Goal: Task Accomplishment & Management: Manage account settings

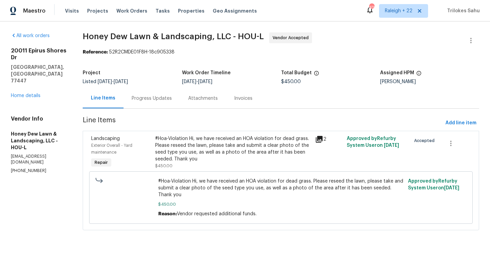
click at [153, 99] on div "Progress Updates" at bounding box center [152, 98] width 40 height 7
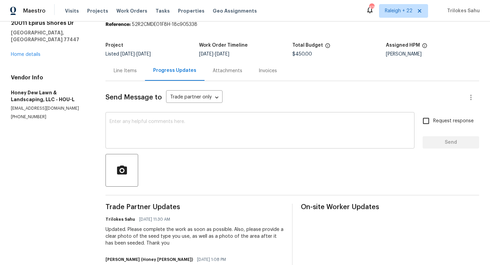
scroll to position [66, 0]
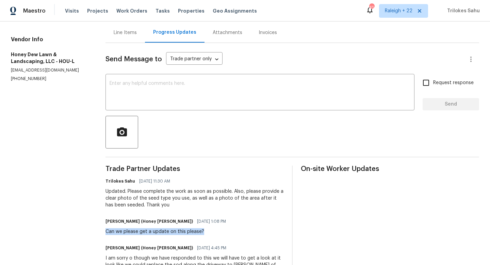
drag, startPoint x: 204, startPoint y: 231, endPoint x: 113, endPoint y: 228, distance: 91.2
click at [113, 228] on div "[PERSON_NAME] (Honey [PERSON_NAME]) [DATE] 1:08 PM Can we please get a update o…" at bounding box center [167, 225] width 125 height 18
copy div "Can we please get a update on this please?"
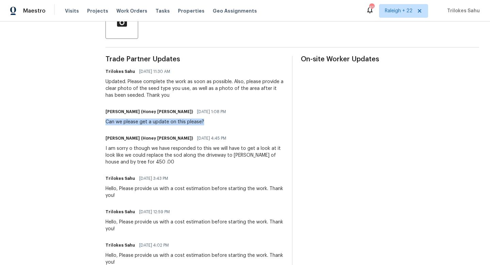
scroll to position [0, 0]
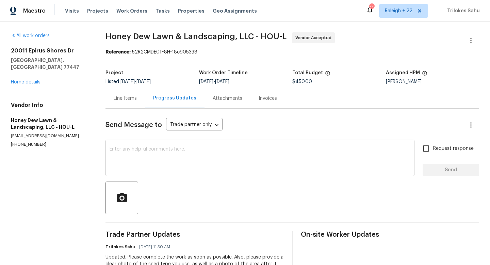
click at [143, 148] on textarea at bounding box center [260, 159] width 301 height 24
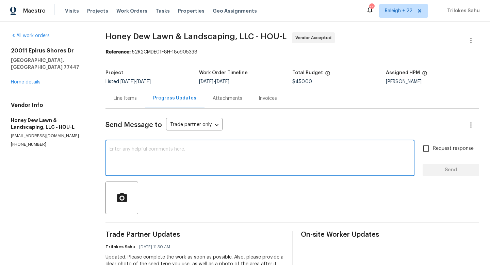
paste textarea "Can we please get a update on this please?"
type textarea "Can we please get a update on this please?"
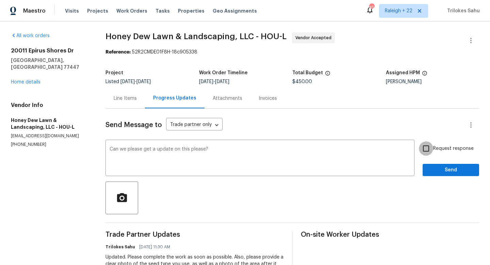
click at [427, 152] on input "Request response" at bounding box center [426, 148] width 14 height 14
checkbox input "true"
click at [433, 169] on span "Send" at bounding box center [451, 170] width 46 height 9
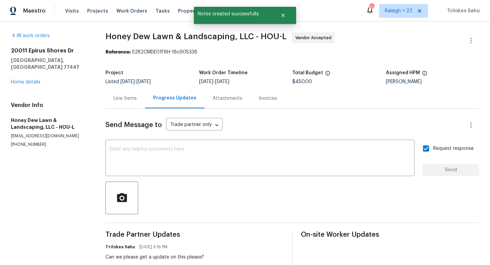
click at [134, 98] on div "Line Items" at bounding box center [125, 98] width 23 height 7
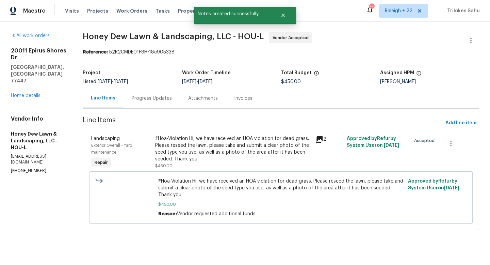
click at [185, 137] on div "#Hoa-Violation Hi, we have received an HOA violation for dead grass. Please res…" at bounding box center [232, 148] width 155 height 27
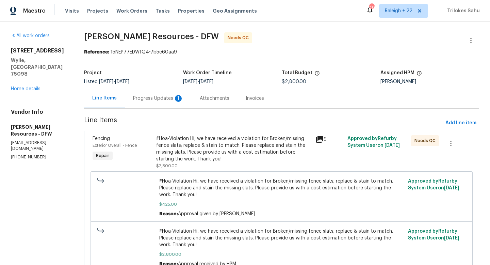
click at [161, 96] on div "Progress Updates 1" at bounding box center [158, 98] width 50 height 7
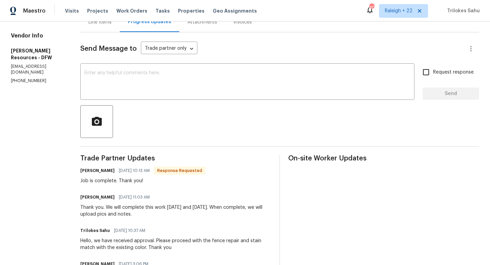
scroll to position [29, 0]
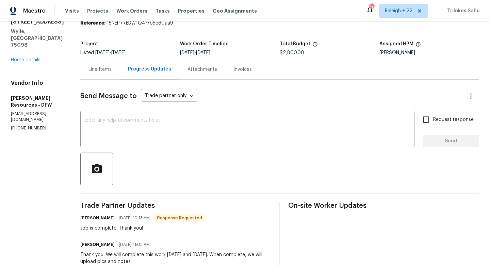
click at [112, 70] on div "Line Items" at bounding box center [99, 69] width 23 height 7
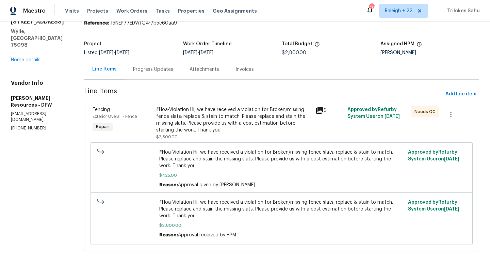
click at [193, 125] on div "#Hoa-Violation Hi, we have received a violation for Broken/missing fence slats;…" at bounding box center [233, 119] width 155 height 27
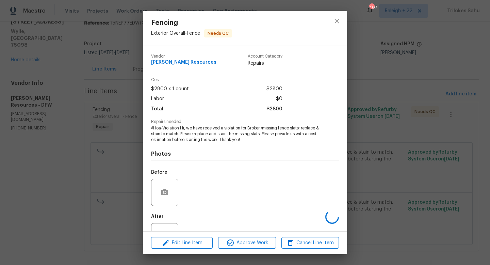
scroll to position [26, 0]
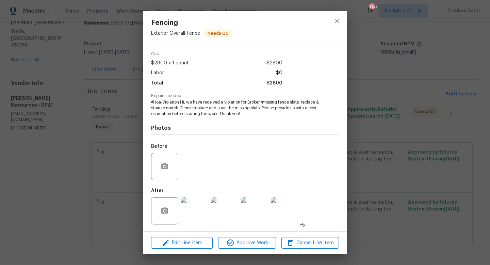
click at [193, 217] on img at bounding box center [194, 210] width 27 height 27
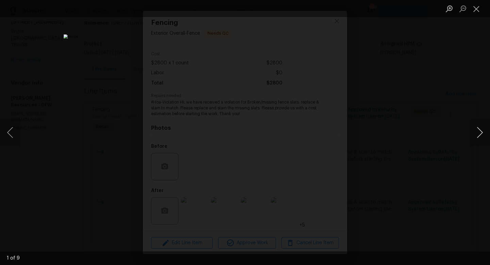
click at [480, 130] on button "Next image" at bounding box center [479, 132] width 20 height 27
click at [483, 132] on button "Next image" at bounding box center [479, 132] width 20 height 27
click at [482, 133] on button "Next image" at bounding box center [479, 132] width 20 height 27
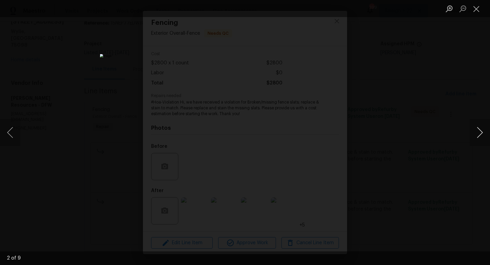
click at [482, 133] on button "Next image" at bounding box center [479, 132] width 20 height 27
click at [481, 133] on button "Next image" at bounding box center [479, 132] width 20 height 27
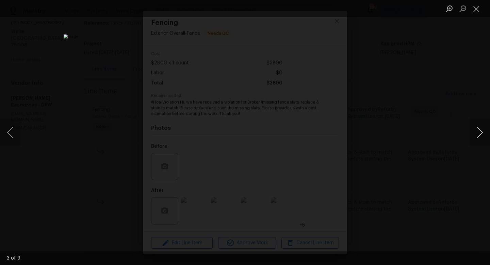
click at [481, 133] on button "Next image" at bounding box center [479, 132] width 20 height 27
click at [482, 130] on button "Next image" at bounding box center [479, 132] width 20 height 27
click at [479, 133] on button "Next image" at bounding box center [479, 132] width 20 height 27
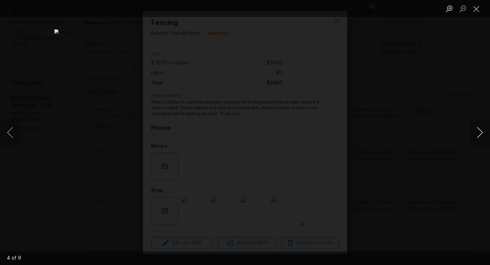
click at [479, 133] on button "Next image" at bounding box center [479, 132] width 20 height 27
click at [480, 133] on button "Next image" at bounding box center [479, 132] width 20 height 27
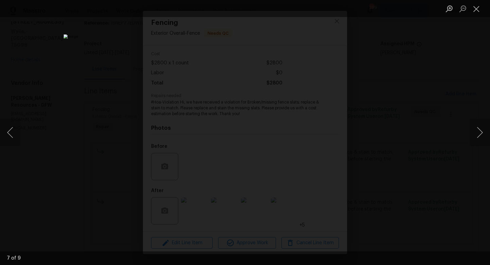
click at [258, 161] on img "Lightbox" at bounding box center [245, 132] width 363 height 196
click at [479, 136] on button "Next image" at bounding box center [479, 132] width 20 height 27
click at [478, 135] on button "Next image" at bounding box center [479, 132] width 20 height 27
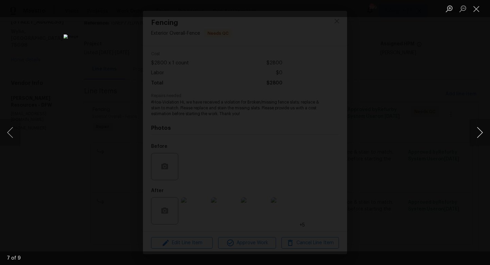
click at [478, 135] on button "Next image" at bounding box center [479, 132] width 20 height 27
click at [477, 7] on button "Close lightbox" at bounding box center [476, 9] width 14 height 12
click at [472, 8] on button "Close lightbox" at bounding box center [476, 9] width 14 height 12
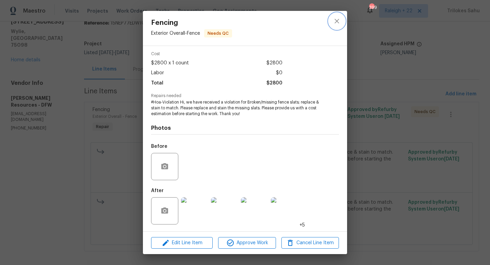
click at [338, 21] on icon "close" at bounding box center [337, 21] width 8 height 8
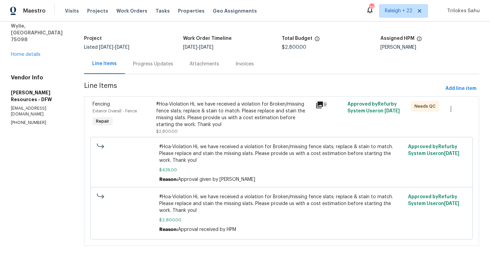
scroll to position [35, 0]
click at [160, 61] on div "Progress Updates" at bounding box center [153, 64] width 40 height 7
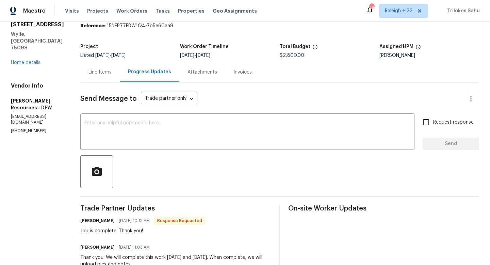
scroll to position [13, 0]
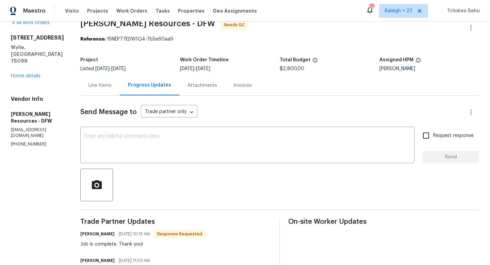
click at [118, 89] on div "Line Items" at bounding box center [99, 85] width 39 height 20
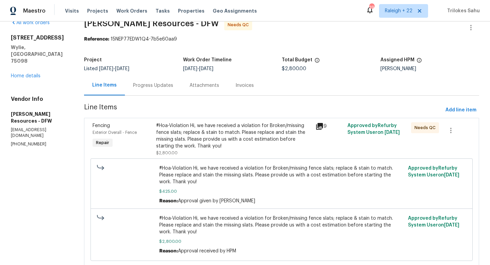
click at [193, 137] on div "#Hoa-Violation Hi, we have received a violation for Broken/missing fence slats;…" at bounding box center [233, 135] width 155 height 27
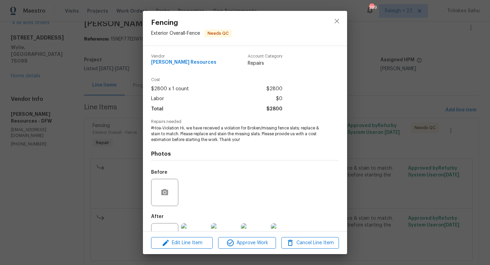
scroll to position [26, 0]
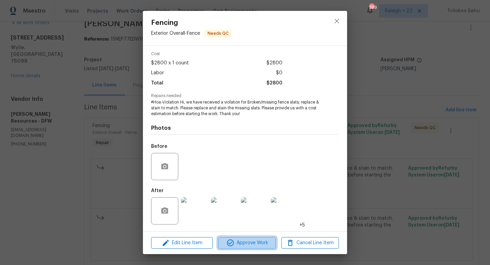
click at [240, 240] on span "Approve Work" at bounding box center [246, 242] width 53 height 9
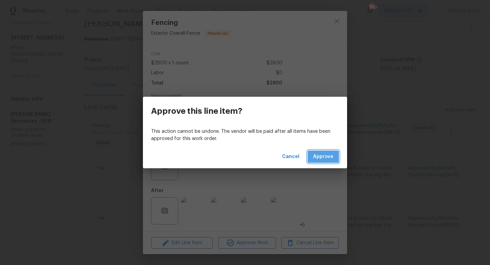
click at [318, 156] on span "Approve" at bounding box center [323, 156] width 20 height 9
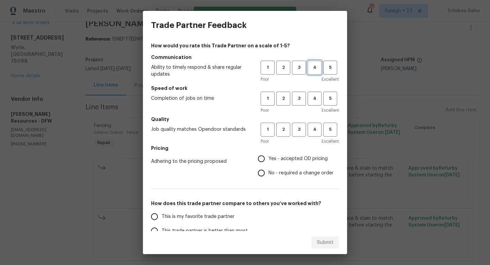
click at [312, 70] on span "4" at bounding box center [314, 68] width 13 height 8
click at [313, 106] on div "1 2 3 4 5 Poor Excellent" at bounding box center [300, 103] width 78 height 22
click at [313, 97] on span "4" at bounding box center [314, 99] width 13 height 8
click at [313, 127] on span "4" at bounding box center [314, 130] width 13 height 8
drag, startPoint x: 280, startPoint y: 159, endPoint x: 276, endPoint y: 164, distance: 6.8
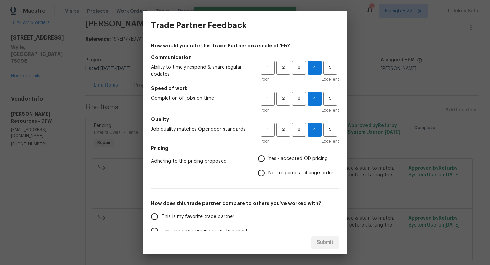
click at [280, 159] on span "Yes - accepted OD pricing" at bounding box center [297, 158] width 59 height 7
click at [268, 159] on input "Yes - accepted OD pricing" at bounding box center [261, 158] width 14 height 14
radio input "true"
click at [205, 223] on label "This is my favorite trade partner" at bounding box center [200, 216] width 107 height 14
click at [162, 223] on input "This is my favorite trade partner" at bounding box center [154, 216] width 14 height 14
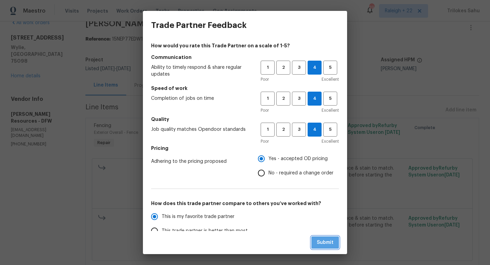
click at [326, 239] on span "Submit" at bounding box center [325, 242] width 17 height 9
radio input "true"
